Goal: Find specific page/section: Find specific page/section

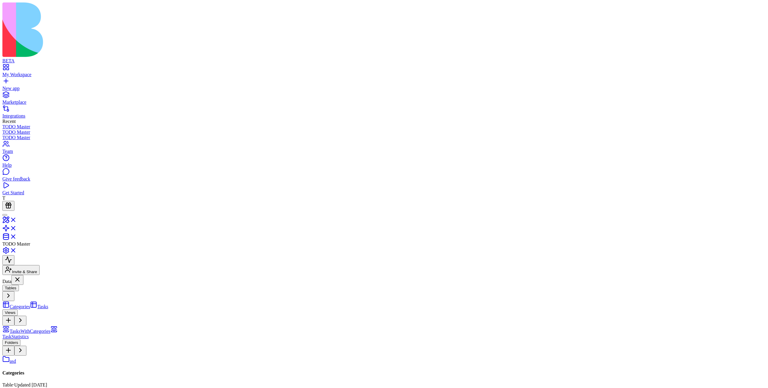
drag, startPoint x: 271, startPoint y: 238, endPoint x: 233, endPoint y: 204, distance: 51.2
drag, startPoint x: 234, startPoint y: 187, endPoint x: 344, endPoint y: 164, distance: 112.6
